Goal: Task Accomplishment & Management: Manage account settings

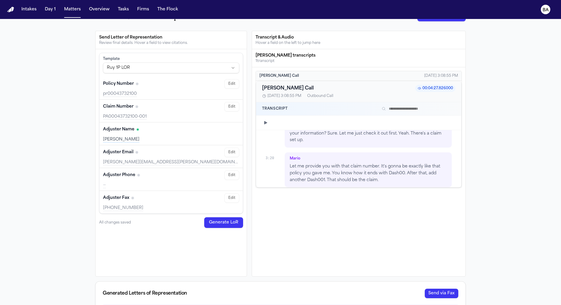
scroll to position [71, 0]
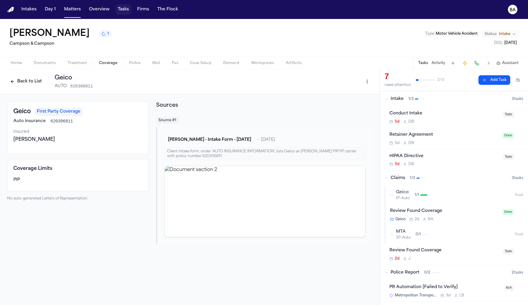
click at [127, 7] on button "Tasks" at bounding box center [123, 9] width 16 height 11
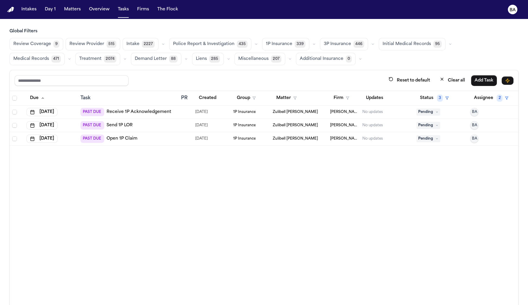
click at [45, 41] on span "Review Coverage" at bounding box center [32, 44] width 38 height 6
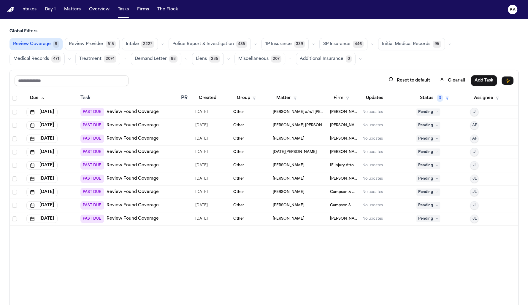
click at [174, 177] on div "PAST DUE Review Found Coverage" at bounding box center [128, 179] width 96 height 8
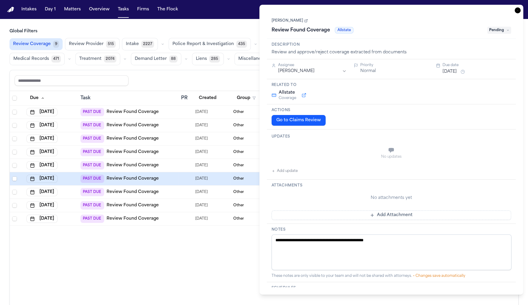
click at [294, 129] on div "Actions Go to Claims Review" at bounding box center [391, 116] width 249 height 25
click at [296, 124] on button "Go to Claims Review" at bounding box center [298, 120] width 54 height 11
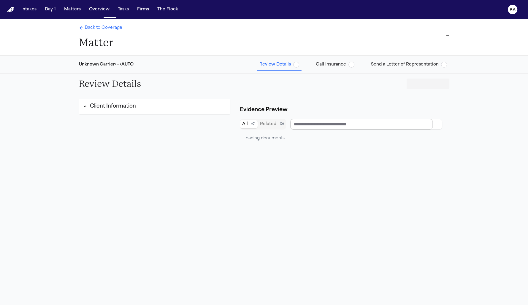
type input "********"
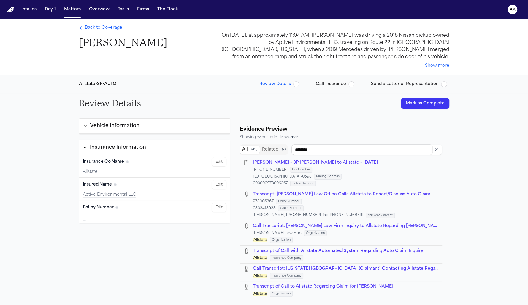
click at [342, 84] on span "Call Insurance" at bounding box center [331, 84] width 30 height 6
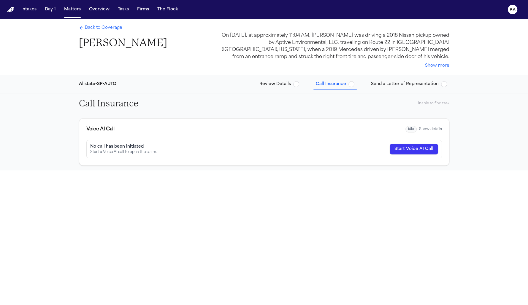
click at [399, 88] on button "Send a Letter of Representation" at bounding box center [409, 84] width 81 height 11
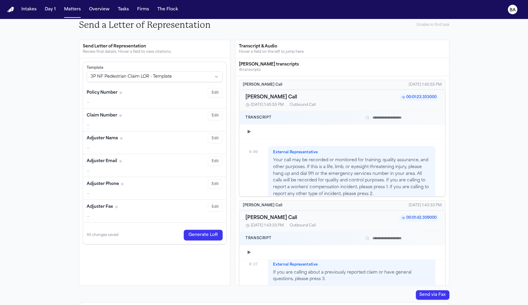
click at [390, 119] on input "text" at bounding box center [401, 117] width 76 height 7
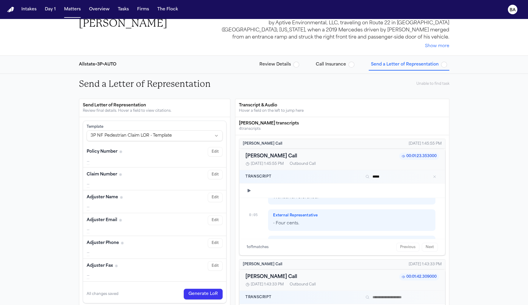
scroll to position [15, 0]
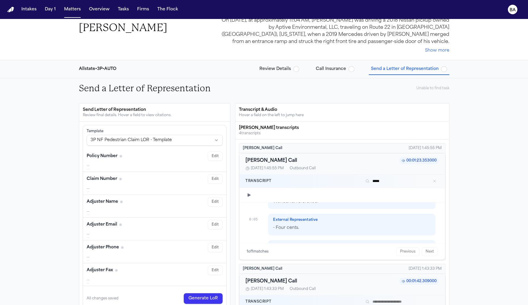
type input "*****"
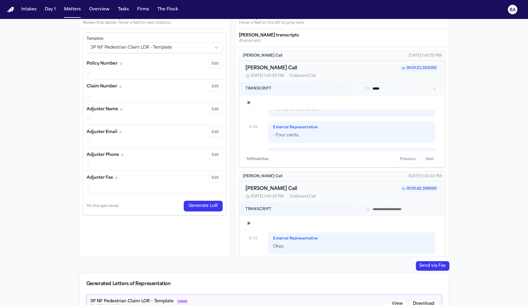
scroll to position [0, 0]
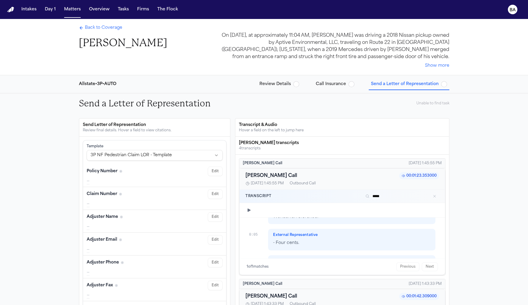
click at [424, 102] on div "Unable to find task" at bounding box center [432, 103] width 33 height 5
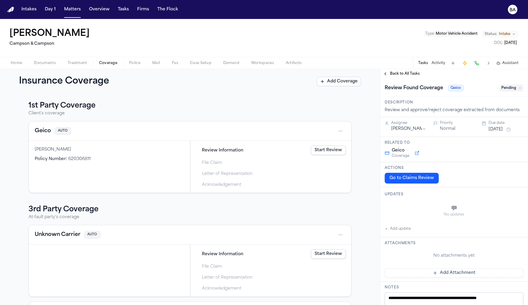
click at [196, 98] on div "1st Party Coverage Client's coverage Geico AUTO Michael Terry Policy Number : 6…" at bounding box center [189, 199] width 379 height 211
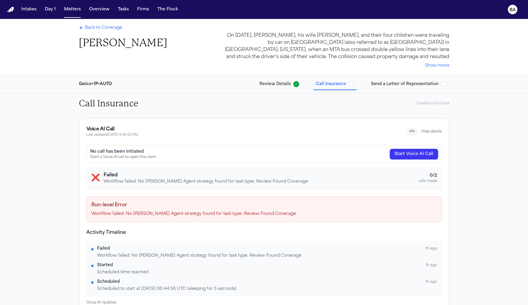
scroll to position [19, 0]
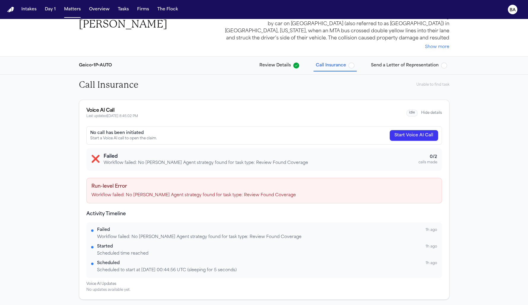
click at [191, 198] on div "Run-level Error Workflow failed: No Bland Agent strategy found for task type: R…" at bounding box center [263, 191] width 355 height 26
click at [428, 108] on div "Voice AI Call Last updated 9/1/2025, 8:45:02 PM idle Hide details" at bounding box center [263, 113] width 355 height 12
click at [431, 113] on button "Hide details" at bounding box center [431, 113] width 21 height 5
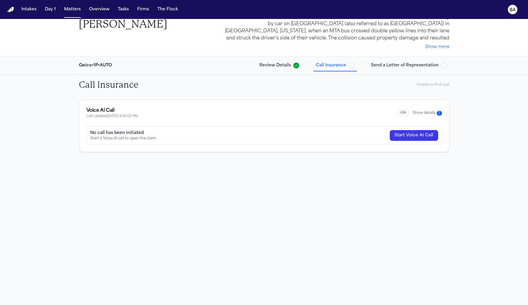
click at [430, 112] on button "Show details 2" at bounding box center [426, 113] width 29 height 5
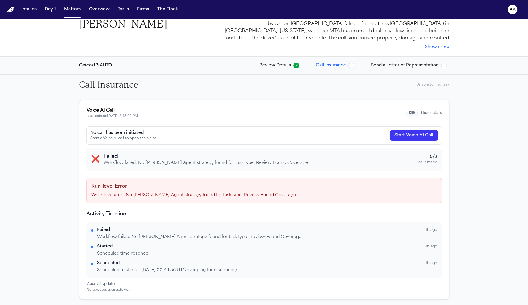
click at [430, 112] on button "Hide details" at bounding box center [431, 113] width 21 height 5
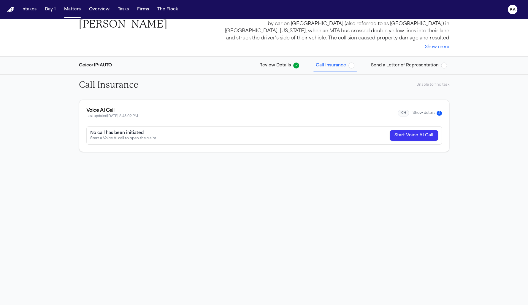
click at [430, 112] on button "Show details 2" at bounding box center [426, 113] width 29 height 5
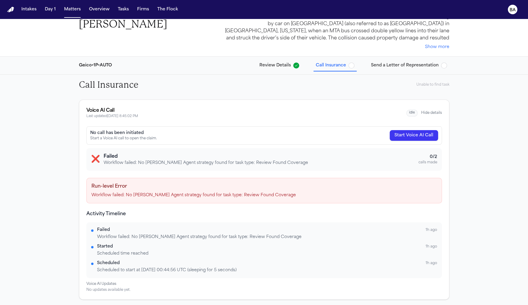
click at [255, 161] on p "Workflow failed: No Bland Agent strategy found for task type: Review Found Cove…" at bounding box center [206, 163] width 204 height 6
click at [399, 61] on button "Send a Letter of Representation" at bounding box center [409, 65] width 81 height 11
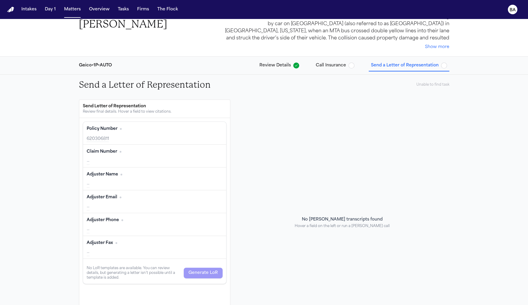
click at [290, 66] on span "Review Details" at bounding box center [274, 66] width 31 height 6
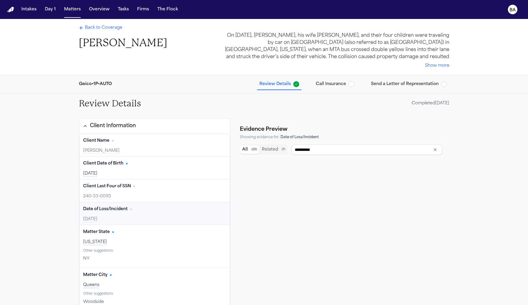
type input "**********"
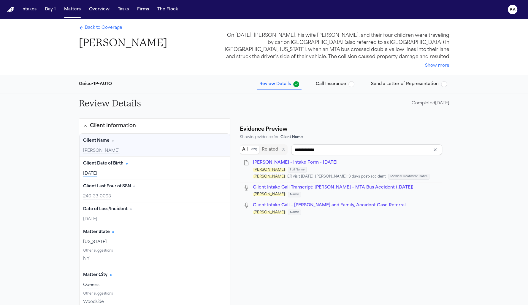
type input "**********"
click at [160, 126] on button "Client Information" at bounding box center [154, 126] width 151 height 15
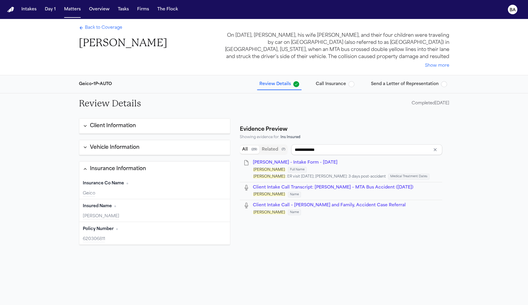
type input "*****"
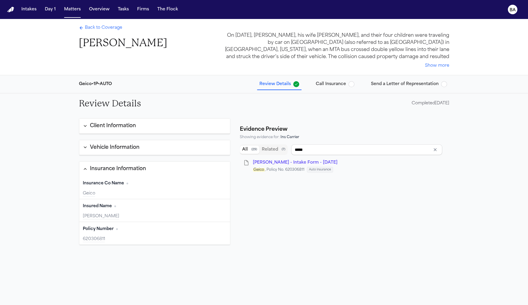
click at [145, 149] on button "Vehicle Information" at bounding box center [154, 147] width 151 height 15
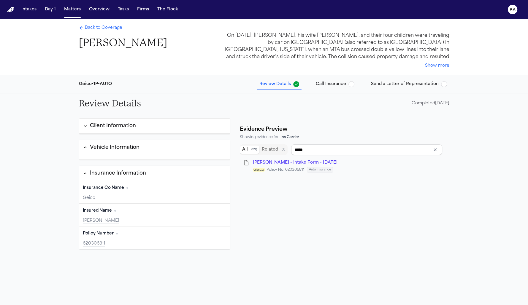
click at [142, 150] on button "Vehicle Information" at bounding box center [154, 147] width 151 height 15
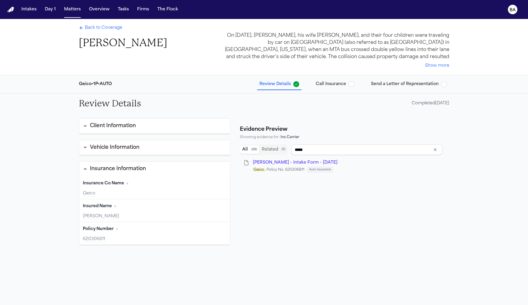
click at [142, 130] on button "Client Information" at bounding box center [154, 126] width 151 height 15
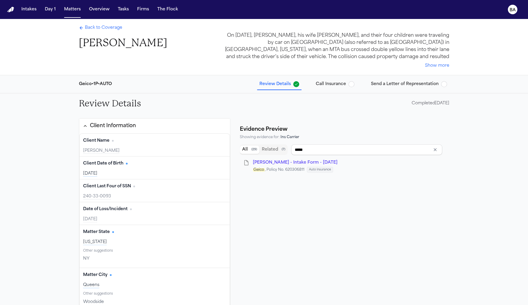
click at [142, 130] on button "Client Information" at bounding box center [154, 126] width 151 height 15
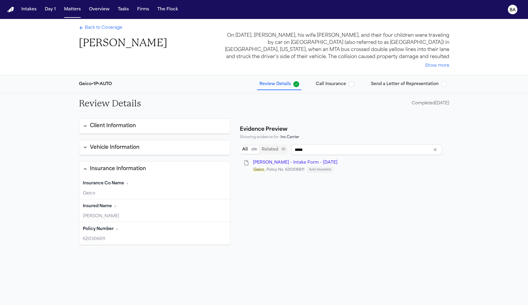
click at [141, 144] on button "Vehicle Information" at bounding box center [154, 147] width 151 height 15
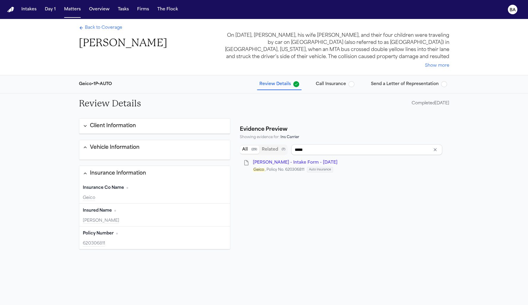
click at [141, 144] on button "Vehicle Information" at bounding box center [154, 147] width 151 height 15
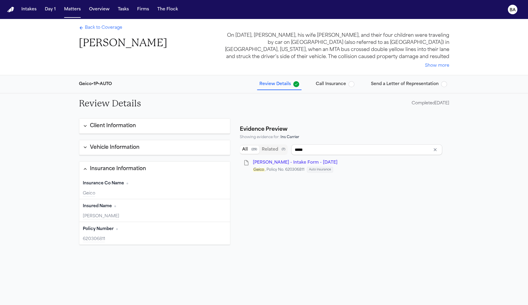
click at [350, 94] on div "Review Details Completed 09/01/2025" at bounding box center [264, 103] width 380 height 20
click at [348, 88] on button "Call Insurance" at bounding box center [334, 84] width 43 height 11
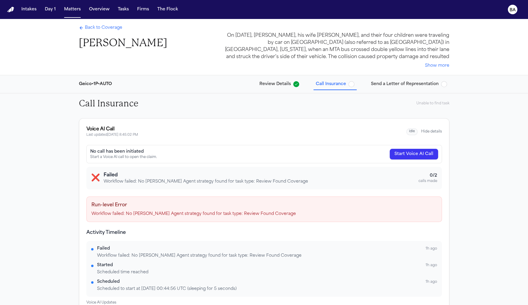
scroll to position [19, 0]
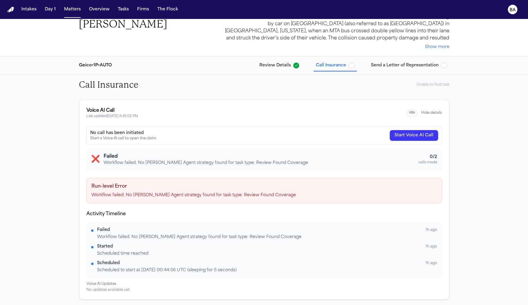
click at [395, 58] on div "Geico • 1P • AUTO Review Details Call Insurance Send a Letter of Representation" at bounding box center [264, 66] width 380 height 18
click at [396, 66] on span "Send a Letter of Representation" at bounding box center [405, 66] width 68 height 6
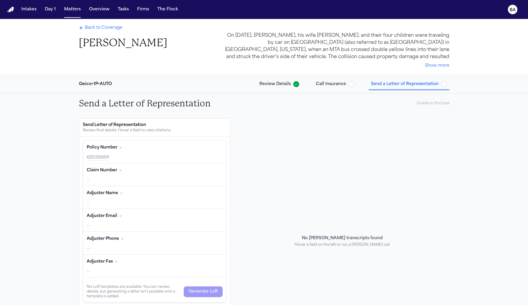
click at [112, 28] on span "Back to Coverage" at bounding box center [103, 28] width 37 height 6
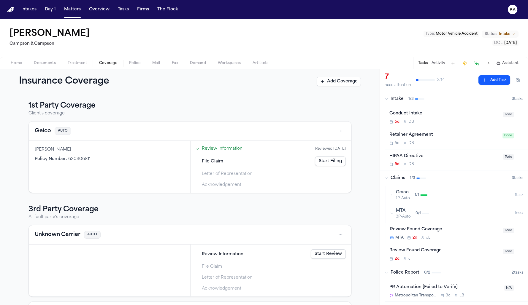
click at [438, 195] on div "Geico 1P-Auto 1 / 1" at bounding box center [452, 195] width 125 height 11
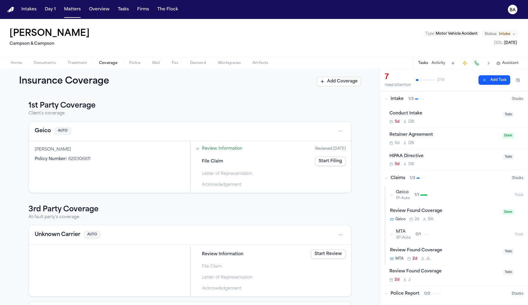
click at [469, 215] on div "Review Found Coverage Geico 2d B A" at bounding box center [444, 215] width 109 height 14
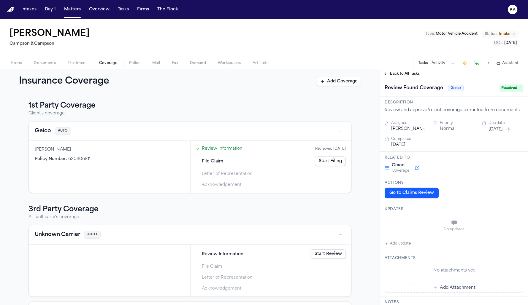
click at [510, 87] on span "Received" at bounding box center [511, 88] width 24 height 7
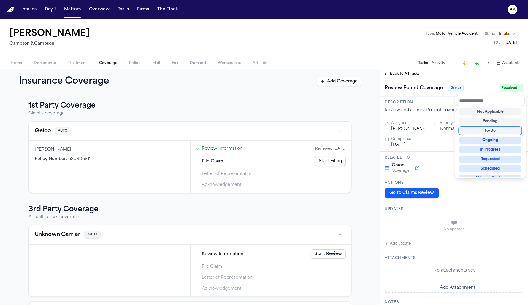
click at [494, 128] on div "To-Do" at bounding box center [490, 130] width 62 height 7
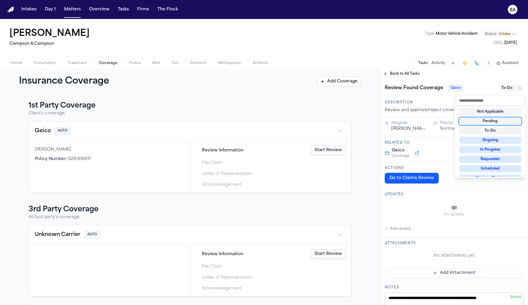
click at [233, 150] on div "**********" at bounding box center [264, 187] width 528 height 236
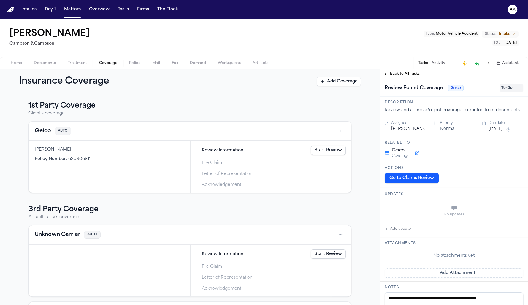
click at [225, 150] on span "Review Information" at bounding box center [223, 150] width 42 height 6
click at [324, 149] on link "Start Review" at bounding box center [328, 150] width 35 height 9
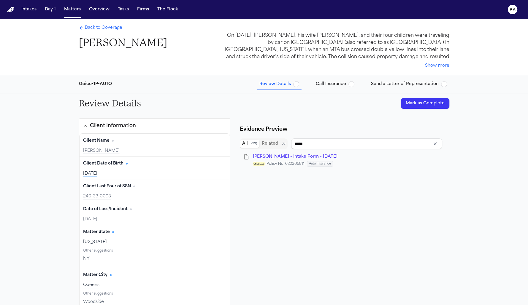
click at [416, 99] on button "Mark as Complete" at bounding box center [425, 103] width 48 height 11
click at [112, 30] on span "Back to Coverage" at bounding box center [103, 28] width 37 height 6
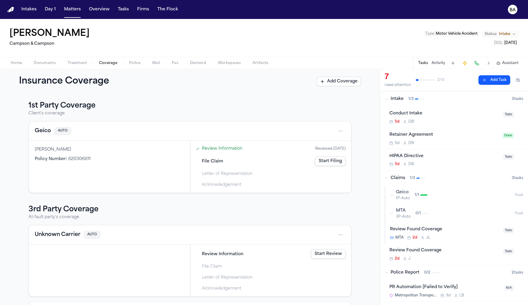
click at [393, 192] on div "Geico 1P-Auto 1 / 1" at bounding box center [452, 195] width 125 height 11
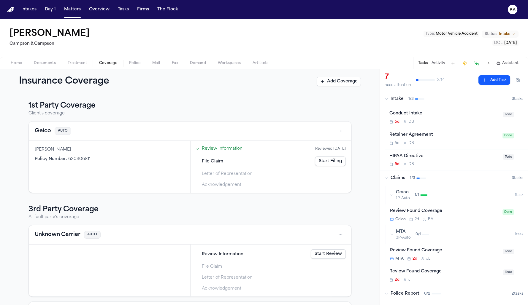
click at [354, 196] on div "1st Party Coverage Client's coverage Geico AUTO Michael Terry Policy Number : 6…" at bounding box center [190, 237] width 342 height 272
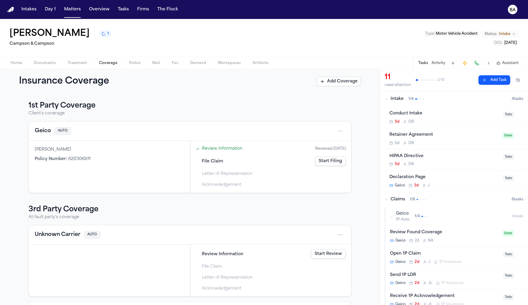
click at [392, 216] on icon "button" at bounding box center [392, 217] width 4 height 4
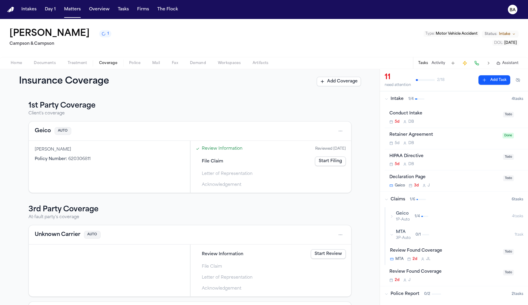
click at [392, 216] on icon "button" at bounding box center [392, 217] width 4 height 4
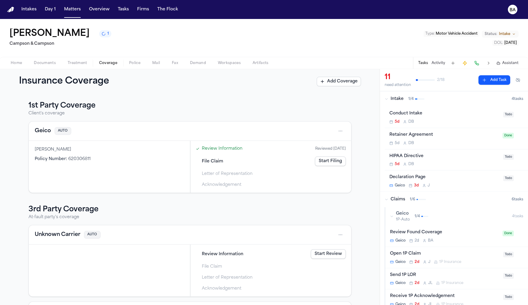
click at [447, 253] on div "Open 1P Claim" at bounding box center [444, 254] width 109 height 7
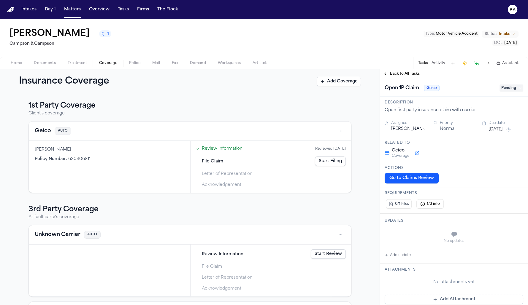
click at [336, 131] on html "Intakes Day 1 Matters Overview Tasks Firms The Flock BA Michael Terry 1 Campson…" at bounding box center [264, 152] width 528 height 305
click at [315, 119] on html "Intakes Day 1 Matters Overview Tasks Firms The Flock BA Michael Terry 1 Campson…" at bounding box center [264, 152] width 528 height 305
click at [85, 39] on div "Michael Terry 1 Campson & Campson" at bounding box center [60, 37] width 102 height 19
click at [101, 35] on icon "1 active task" at bounding box center [104, 34] width 6 height 6
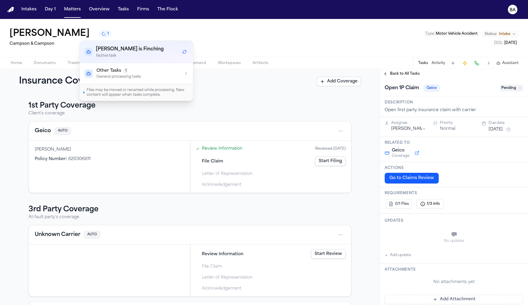
click at [139, 72] on div "Other Tasks 1" at bounding box center [118, 71] width 45 height 6
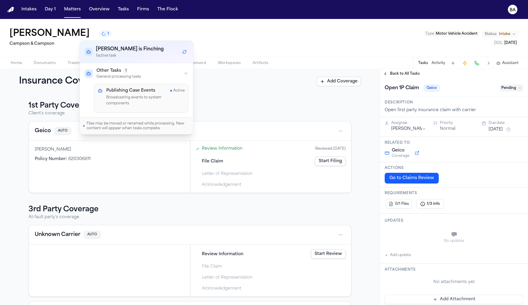
click at [216, 101] on h3 "1st Party Coverage" at bounding box center [189, 105] width 323 height 9
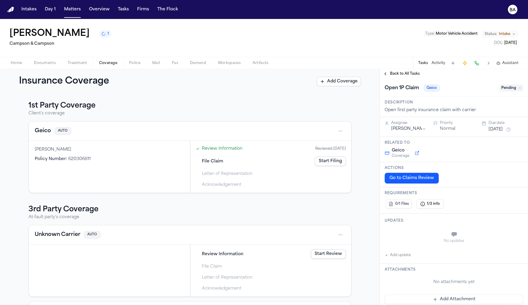
click at [419, 178] on button "Go to Claims Review" at bounding box center [412, 178] width 54 height 11
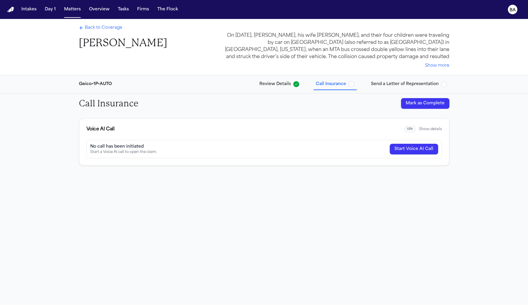
click at [431, 130] on button "Show details" at bounding box center [430, 129] width 23 height 5
click at [110, 29] on span "Back to Coverage" at bounding box center [103, 28] width 37 height 6
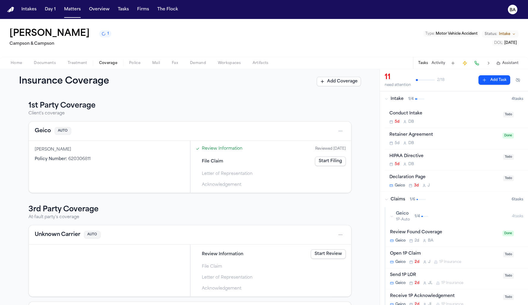
click at [213, 161] on span "File Claim" at bounding box center [212, 161] width 21 height 6
click at [328, 161] on link "Start Filing" at bounding box center [330, 161] width 31 height 9
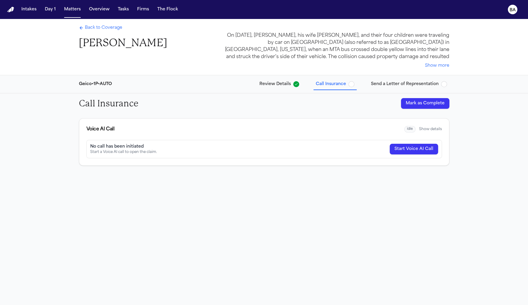
click at [425, 131] on button "Show details" at bounding box center [430, 129] width 23 height 5
click at [425, 131] on button "Hide details" at bounding box center [431, 129] width 21 height 5
click at [379, 81] on span "Send a Letter of Representation" at bounding box center [405, 84] width 68 height 6
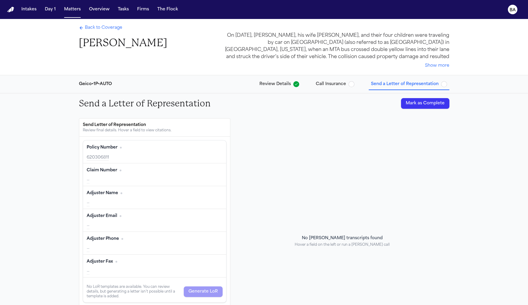
click at [339, 82] on span "Call Insurance" at bounding box center [331, 84] width 30 height 6
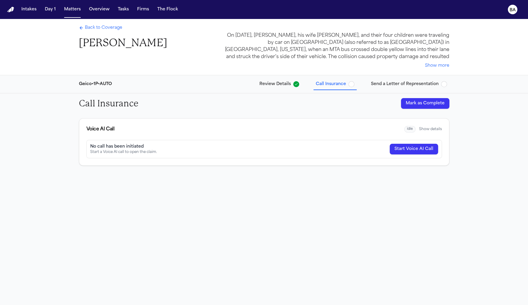
click at [420, 149] on button "Start Voice AI Call" at bounding box center [414, 149] width 48 height 11
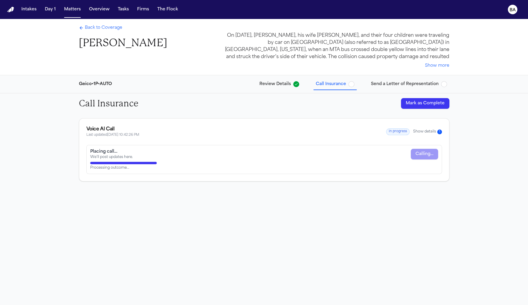
click at [426, 130] on button "Show details 1" at bounding box center [427, 131] width 29 height 5
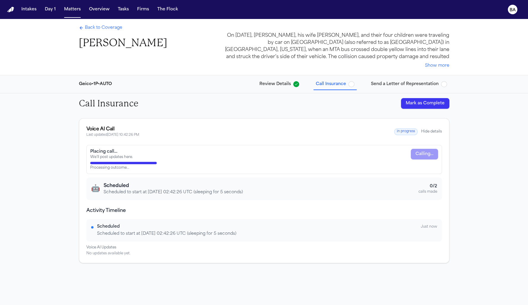
click at [403, 85] on span "Send a Letter of Representation" at bounding box center [405, 84] width 68 height 6
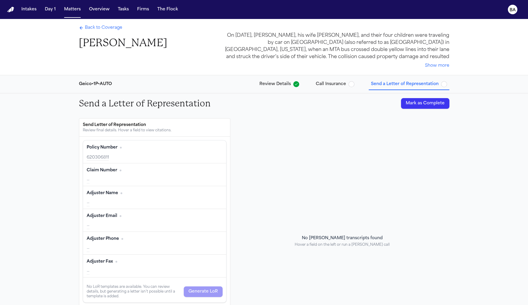
click at [343, 81] on span "Call Insurance" at bounding box center [331, 84] width 30 height 6
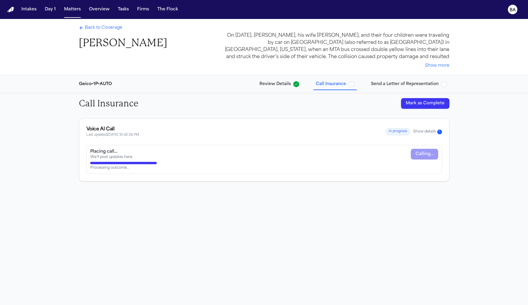
click at [433, 133] on button "Show details 1" at bounding box center [427, 131] width 29 height 5
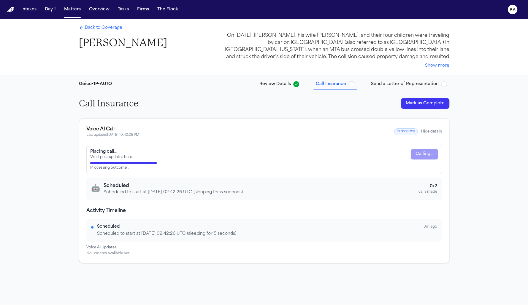
click at [378, 85] on span "Send a Letter of Representation" at bounding box center [405, 84] width 68 height 6
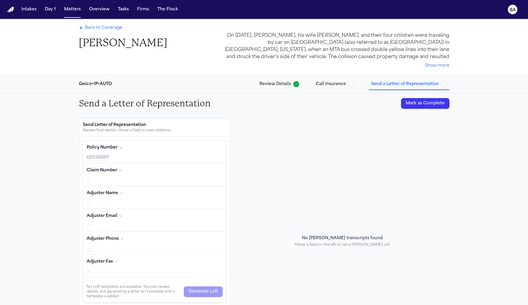
click at [116, 29] on span "Back to Coverage" at bounding box center [103, 28] width 37 height 6
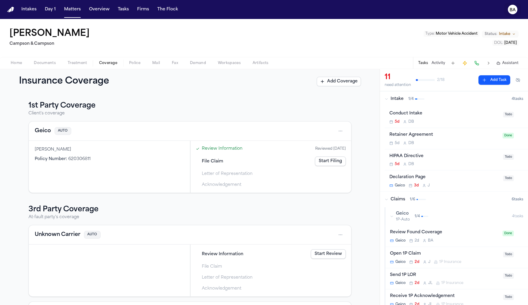
click at [510, 10] on text "BA" at bounding box center [512, 10] width 6 height 4
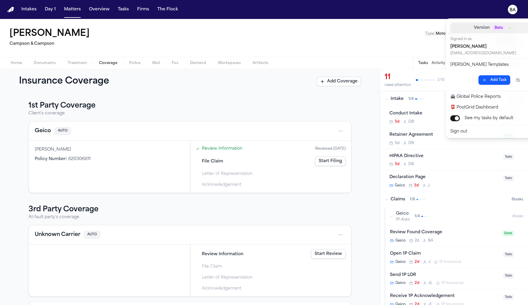
click at [496, 28] on div "Beta" at bounding box center [502, 28] width 20 height 6
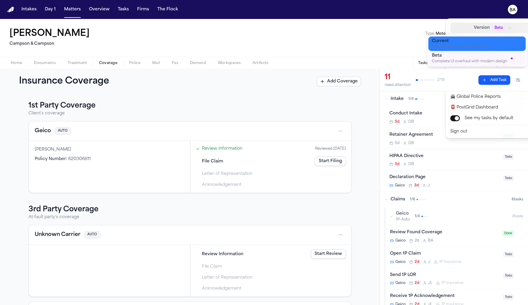
click at [472, 42] on div "Current" at bounding box center [472, 41] width 81 height 6
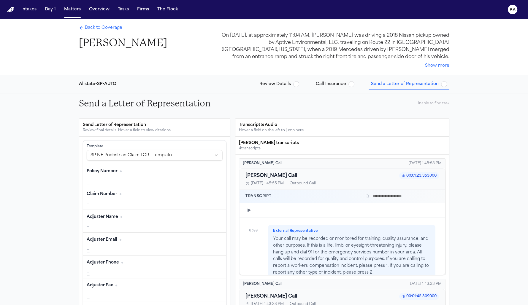
click at [285, 85] on span "Review Details" at bounding box center [274, 84] width 31 height 6
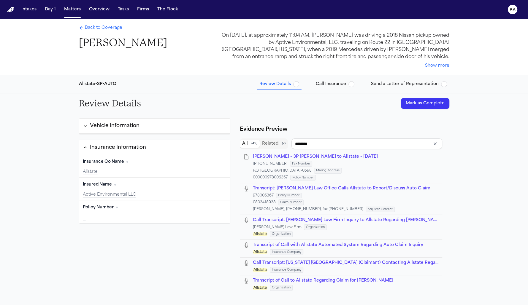
click at [104, 28] on span "Back to Coverage" at bounding box center [103, 28] width 37 height 6
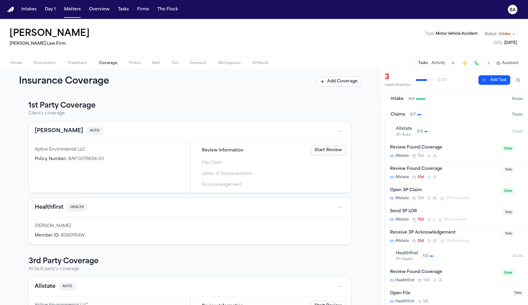
click at [322, 149] on link "Start Review" at bounding box center [328, 150] width 35 height 9
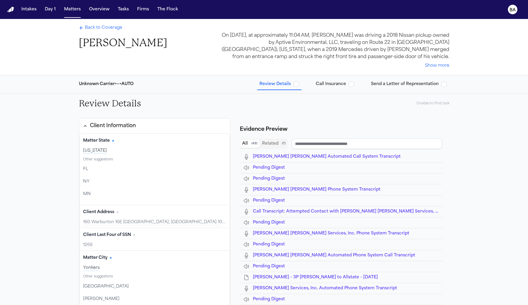
type input "**********"
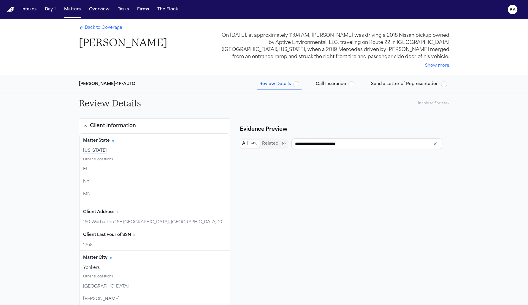
click at [390, 83] on span "Send a Letter of Representation" at bounding box center [405, 84] width 68 height 6
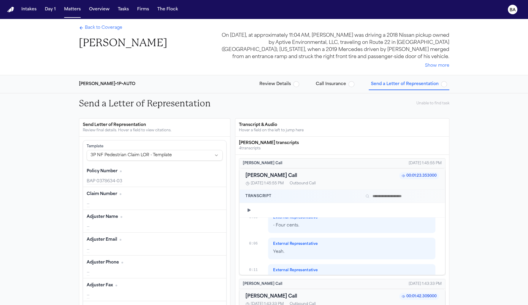
scroll to position [235, 0]
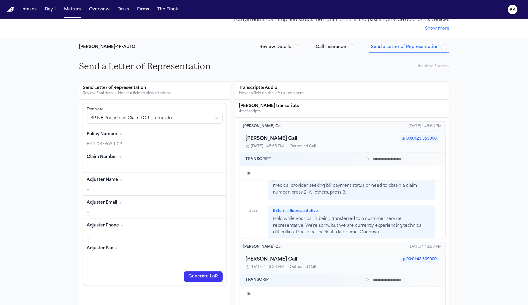
click at [337, 42] on button "Call Insurance" at bounding box center [334, 47] width 43 height 11
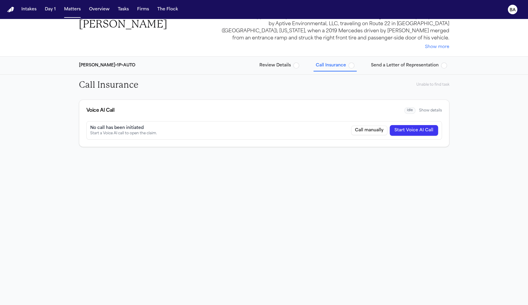
click at [433, 112] on button "Show details" at bounding box center [430, 110] width 23 height 5
click at [311, 174] on div "Carrier [PERSON_NAME] [PHONE_NUMBER] Call" at bounding box center [264, 172] width 355 height 14
click at [429, 170] on button "Call" at bounding box center [431, 171] width 15 height 9
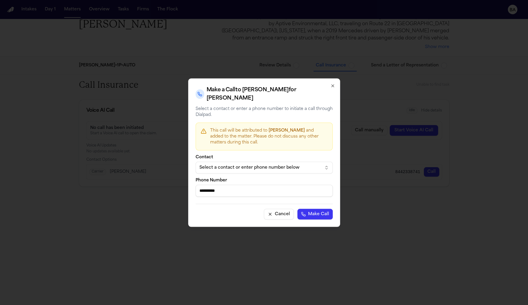
click at [290, 169] on div "Select a contact or enter phone number below" at bounding box center [259, 168] width 120 height 6
click at [286, 180] on body "**********" at bounding box center [264, 152] width 528 height 305
click at [283, 172] on button "Select a contact or enter phone number below" at bounding box center [264, 168] width 137 height 12
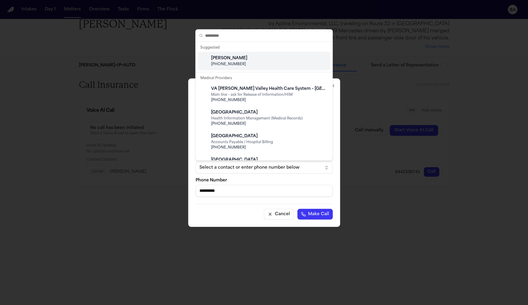
click at [270, 63] on span "(844) 233-8741" at bounding box center [268, 64] width 115 height 5
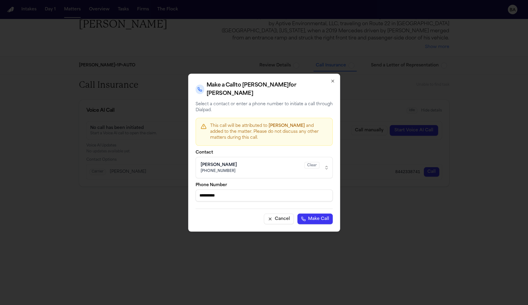
click at [334, 82] on icon "button" at bounding box center [332, 81] width 2 height 2
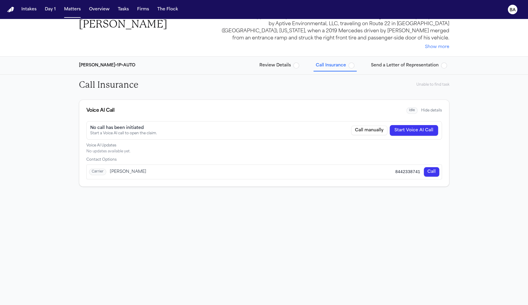
scroll to position [0, 0]
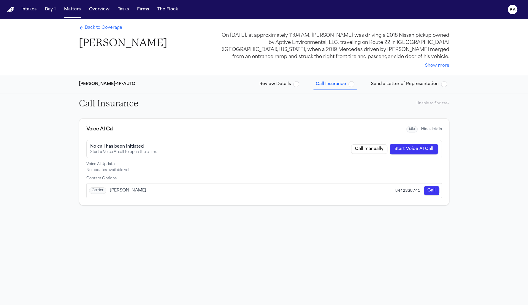
click at [105, 27] on span "Back to Coverage" at bounding box center [103, 28] width 37 height 6
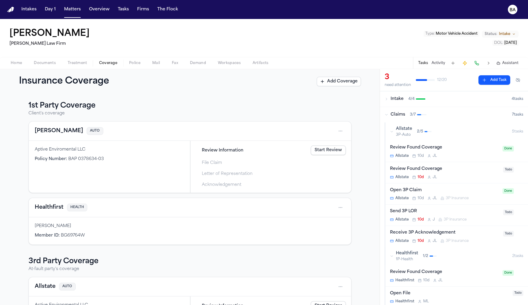
click at [278, 76] on div "Insurance Coverage Add Coverage" at bounding box center [189, 81] width 379 height 25
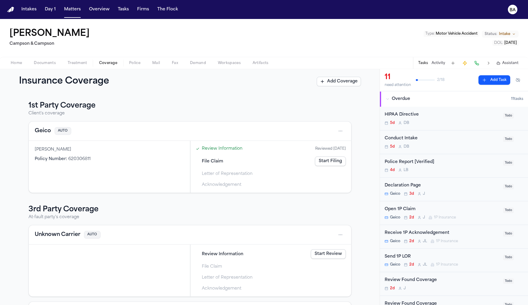
click at [391, 101] on div "Overdue" at bounding box center [448, 99] width 125 height 6
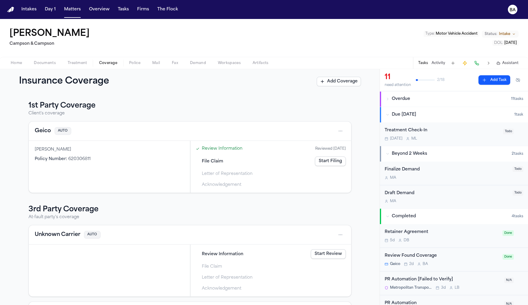
click at [390, 113] on div "Due [DATE]" at bounding box center [450, 115] width 128 height 6
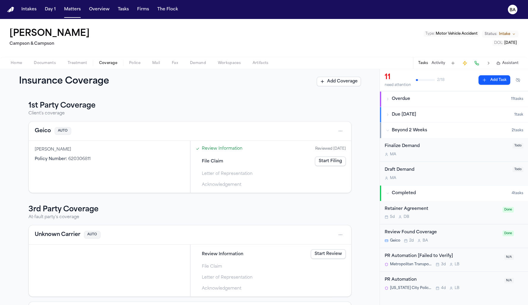
click at [389, 129] on icon "button" at bounding box center [388, 131] width 4 height 4
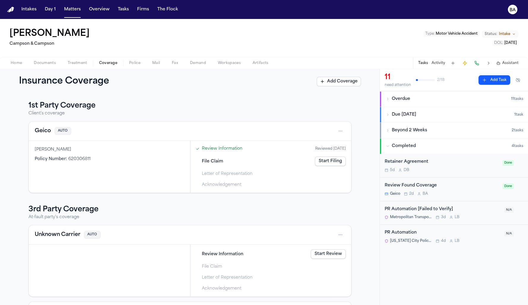
click at [387, 142] on button "Completed 4 task s" at bounding box center [454, 146] width 148 height 15
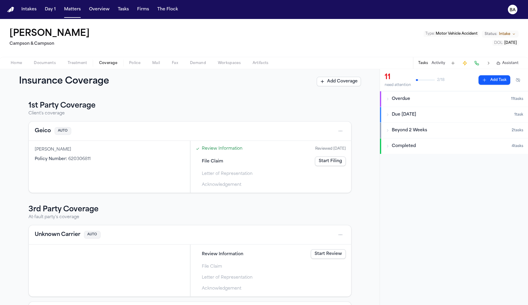
click at [329, 161] on link "Start Filing" at bounding box center [330, 161] width 31 height 9
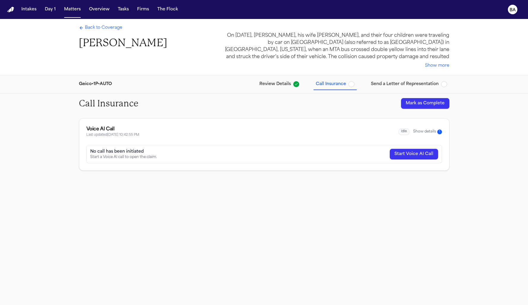
click at [281, 85] on span "Review Details" at bounding box center [274, 84] width 31 height 6
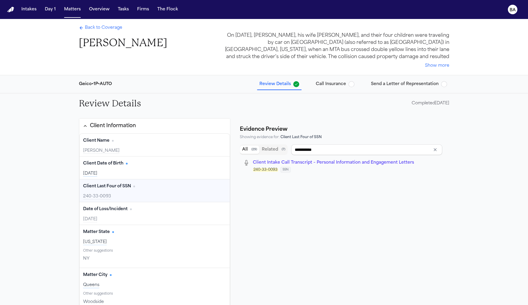
type input "**********"
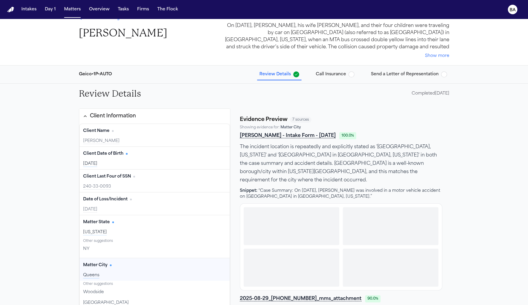
scroll to position [20, 0]
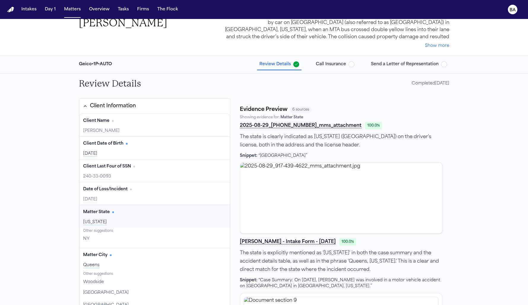
click at [418, 61] on span "Send a Letter of Representation" at bounding box center [405, 64] width 68 height 6
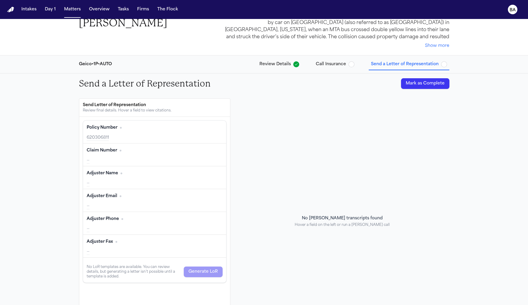
click at [342, 60] on button "Call Insurance" at bounding box center [334, 64] width 43 height 11
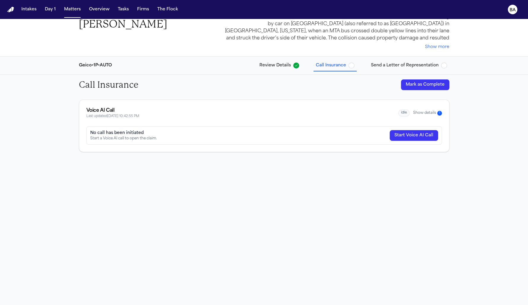
click at [411, 61] on button "Send a Letter of Representation" at bounding box center [409, 65] width 81 height 11
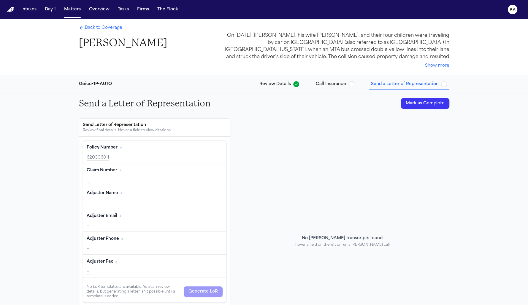
click at [309, 154] on div "No [PERSON_NAME] transcripts found Hover a field on the left or run a [PERSON_N…" at bounding box center [342, 241] width 214 height 246
